Goal: Information Seeking & Learning: Check status

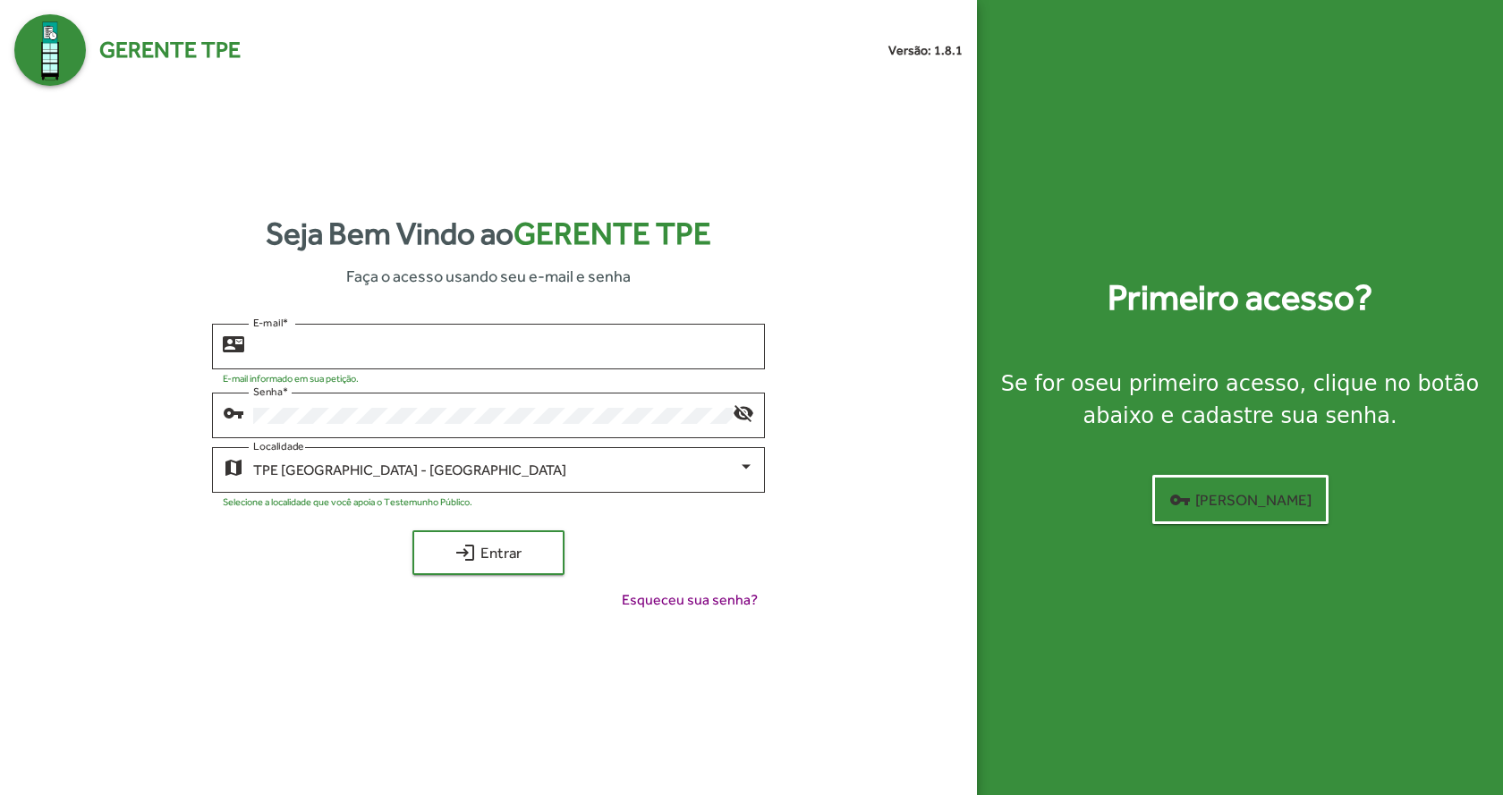
type input "**********"
click at [518, 556] on span "login Entrar" at bounding box center [488, 553] width 120 height 32
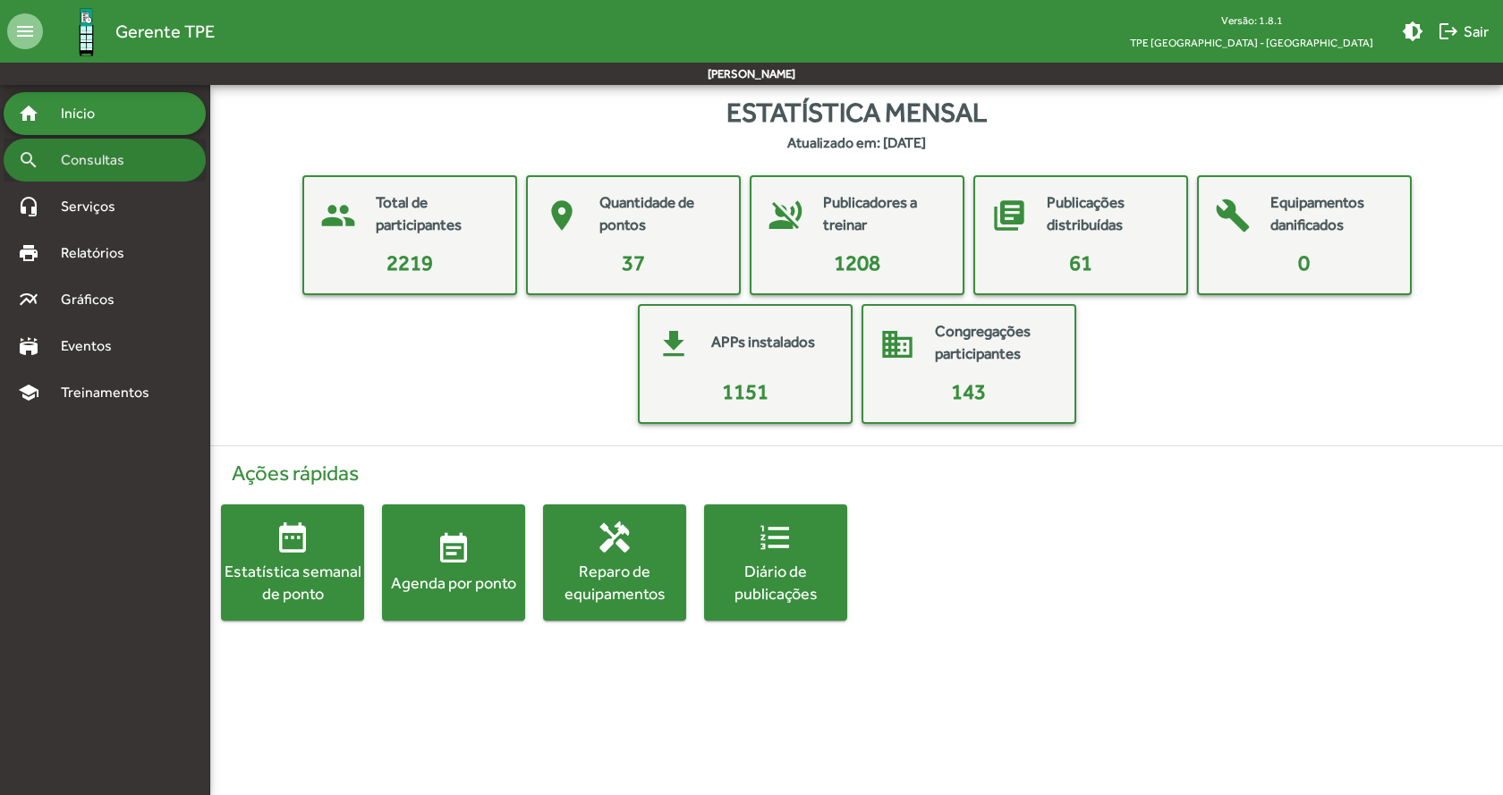
click at [98, 148] on div "search Consultas" at bounding box center [105, 160] width 202 height 43
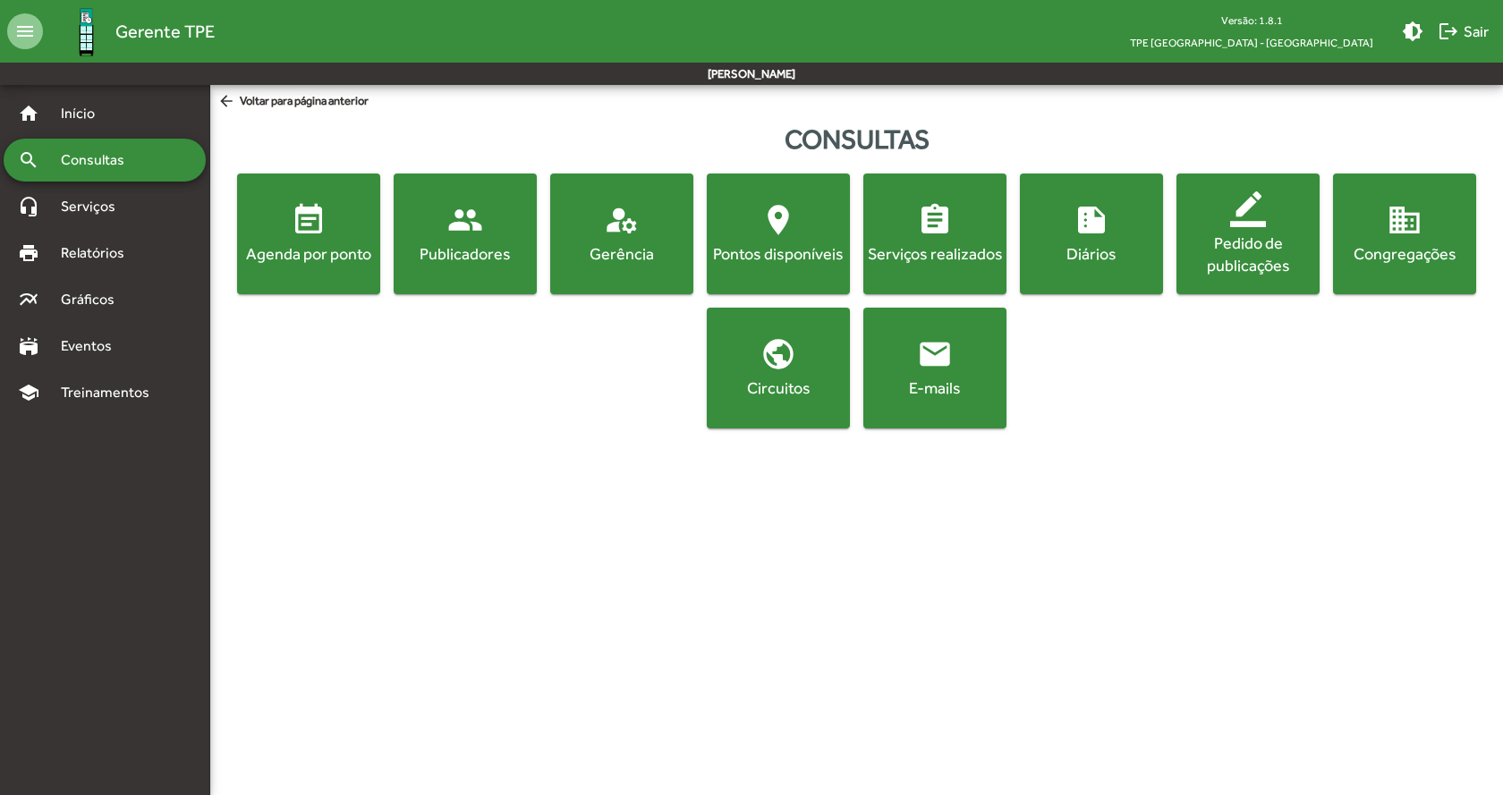
click at [298, 250] on div "Agenda por ponto" at bounding box center [309, 253] width 136 height 22
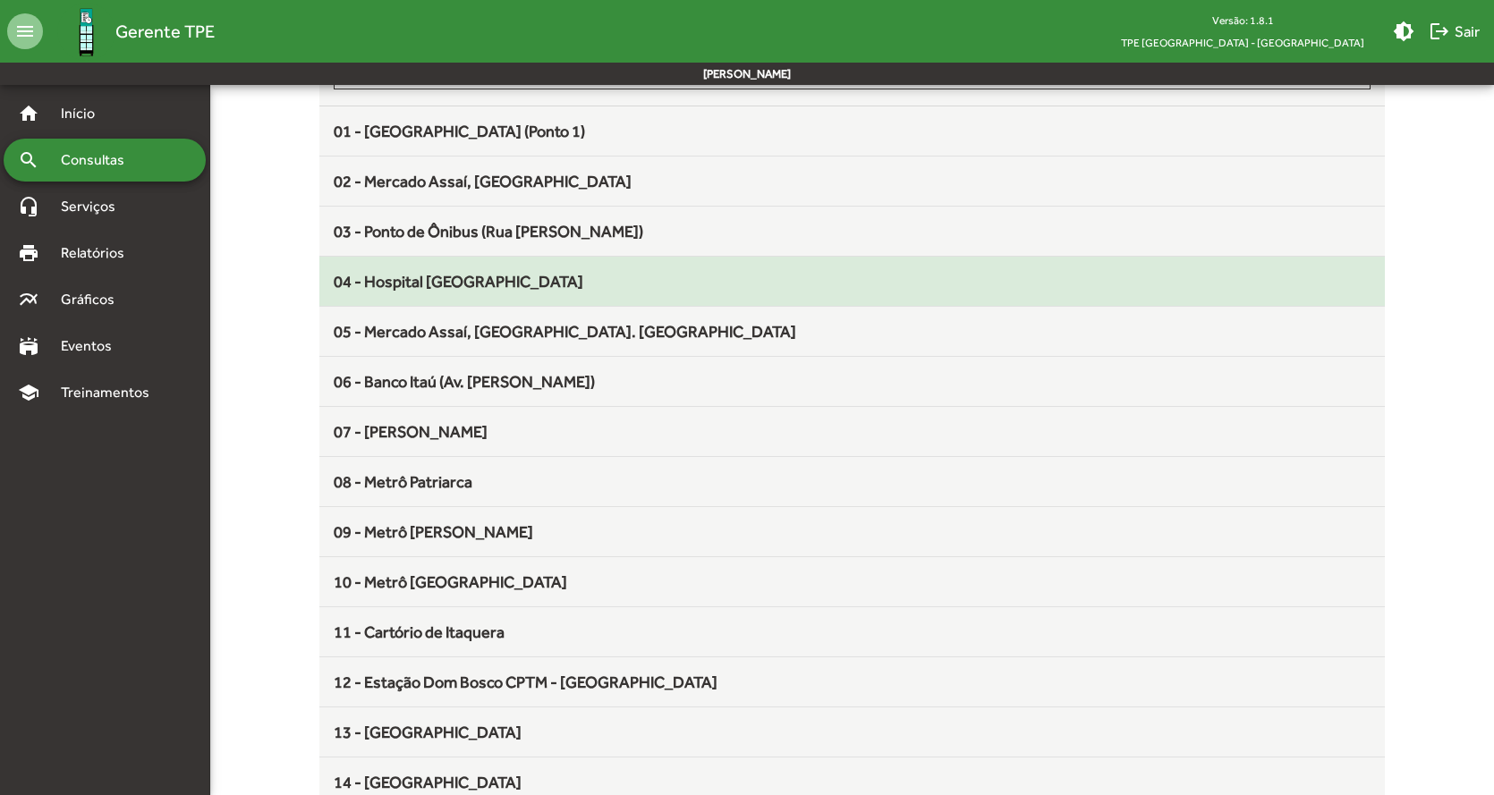
scroll to position [249, 0]
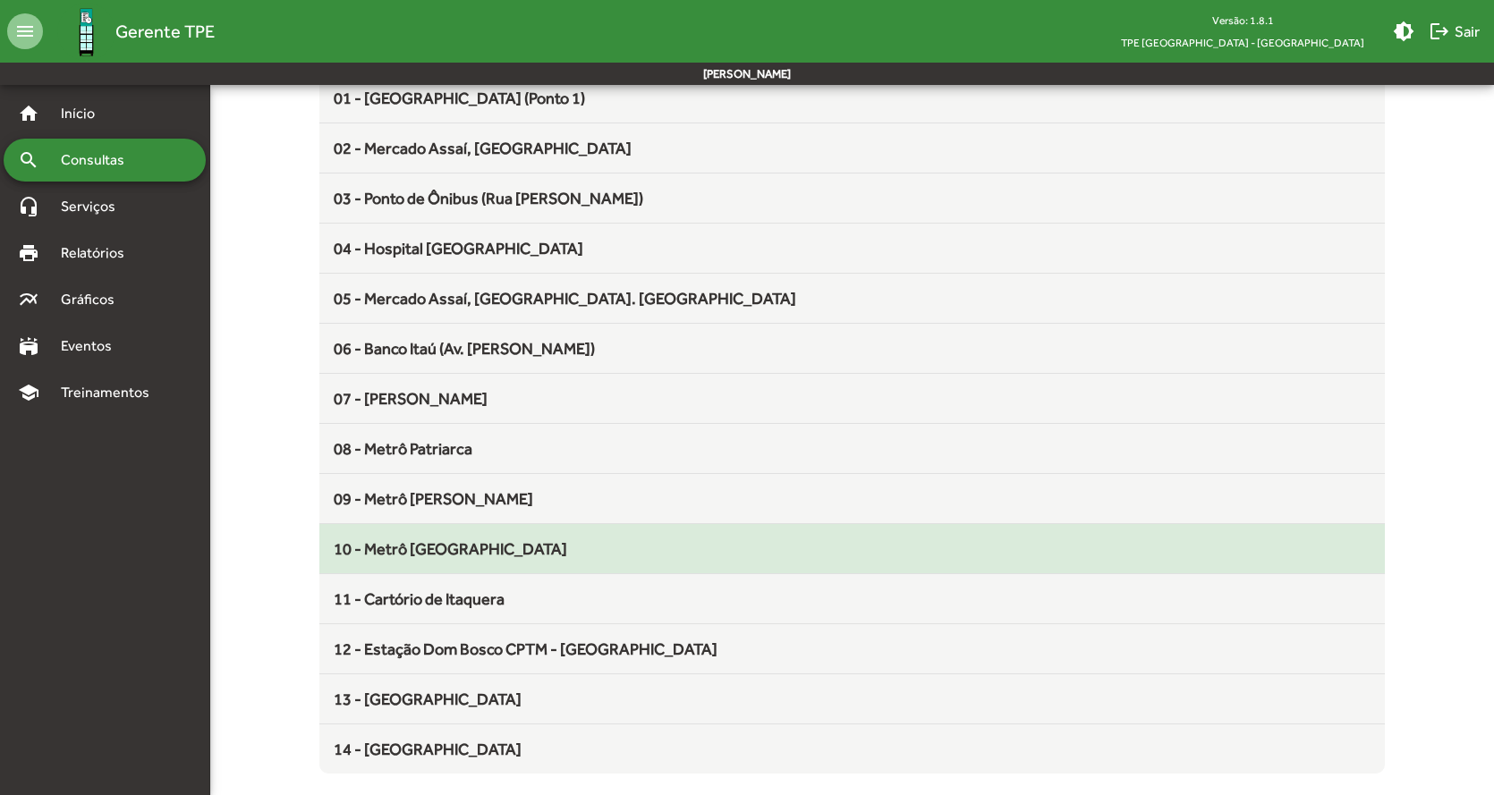
click at [528, 566] on mat-list-item "10 - Metrô [GEOGRAPHIC_DATA]" at bounding box center [852, 549] width 1066 height 50
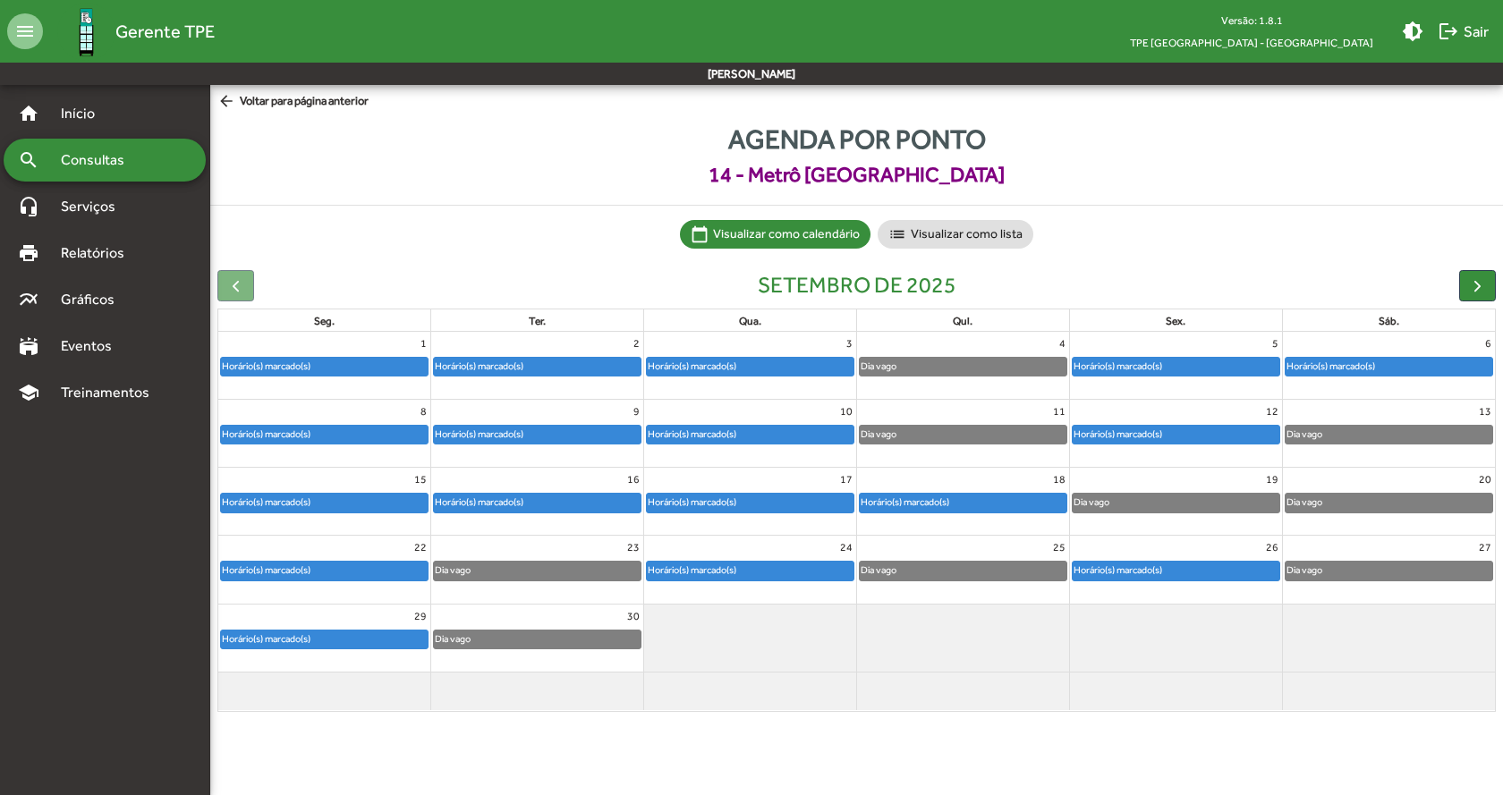
click at [1239, 359] on div "Horário(s) marcado(s)" at bounding box center [1175, 367] width 207 height 18
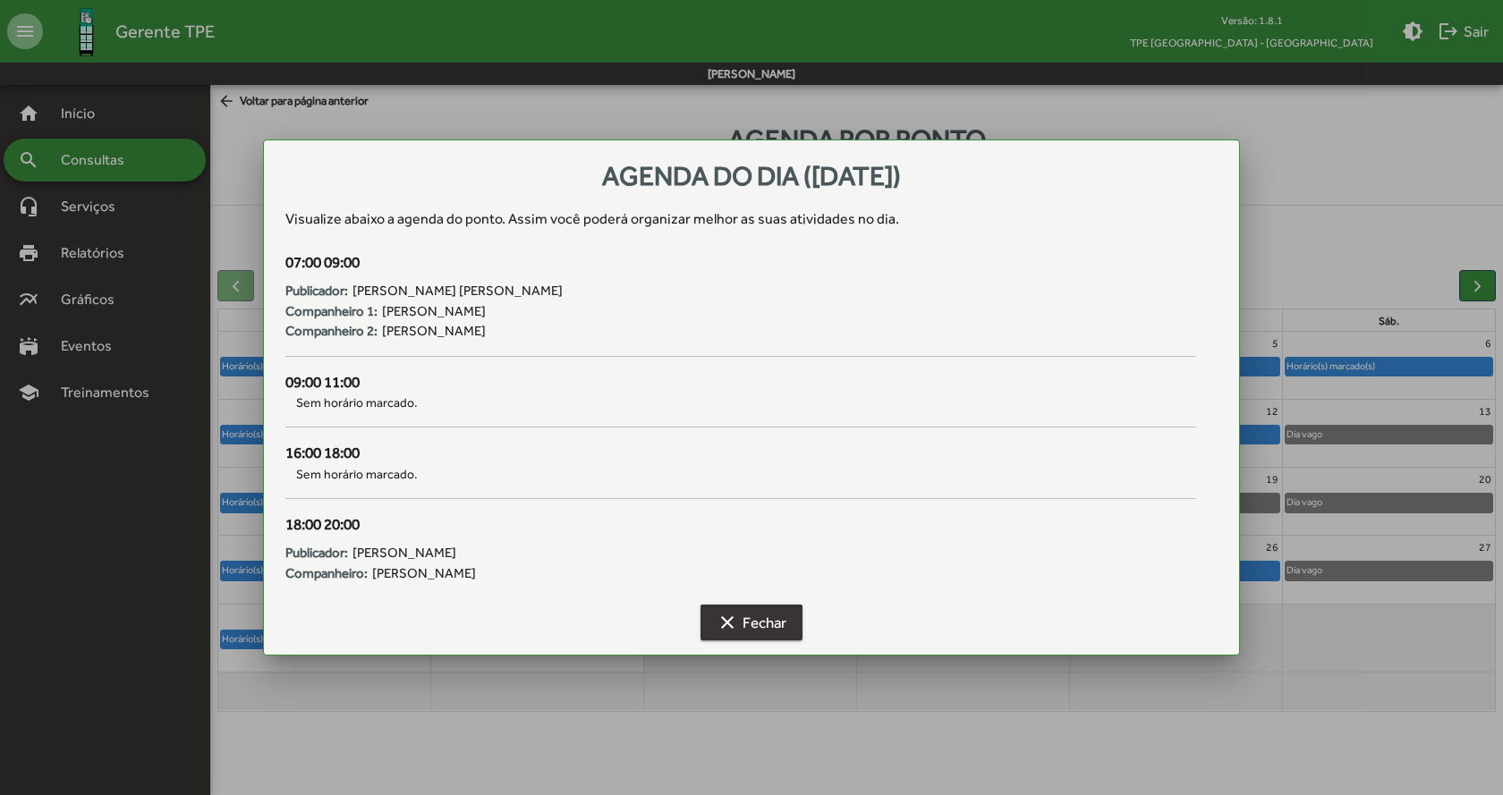
click at [775, 622] on span "clear Fechar" at bounding box center [751, 622] width 70 height 32
